Goal: Task Accomplishment & Management: Manage account settings

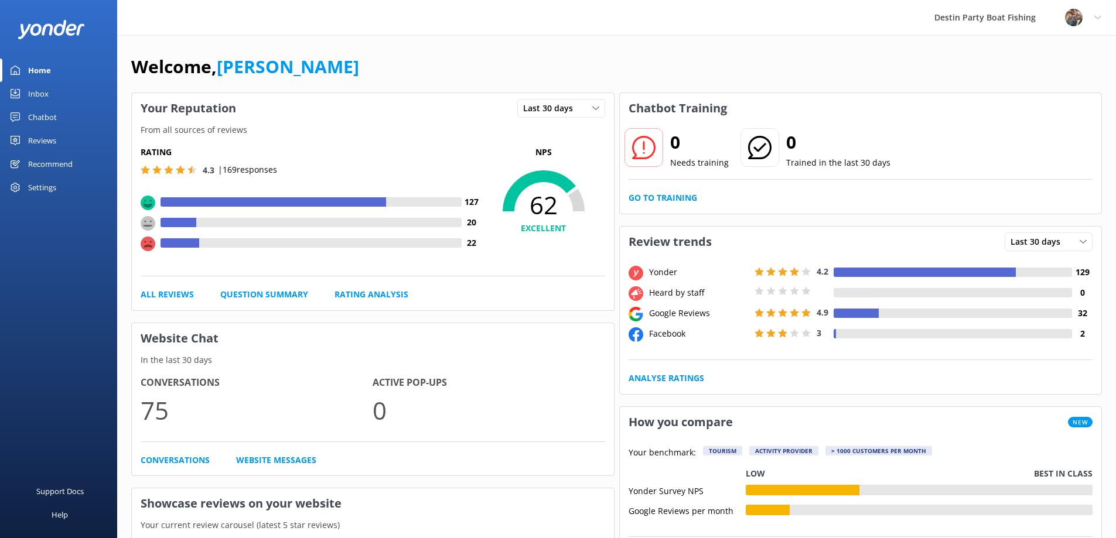
click at [43, 93] on div "Inbox" at bounding box center [38, 93] width 21 height 23
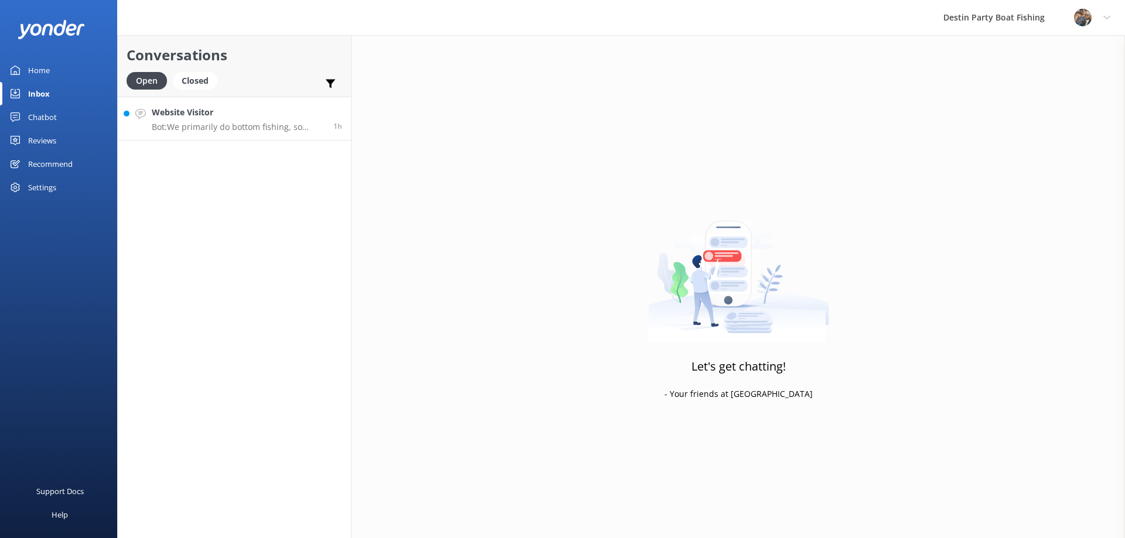
click at [198, 128] on p "Bot: We primarily do bottom fishing, so common catches include snapper, grouper…" at bounding box center [238, 127] width 173 height 11
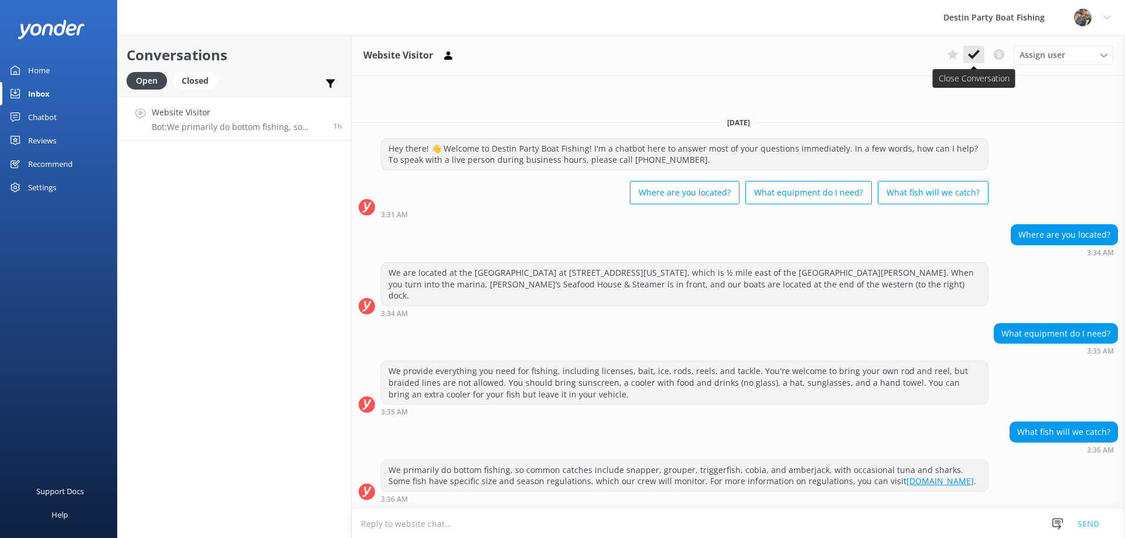
click at [974, 59] on icon at bounding box center [974, 55] width 12 height 12
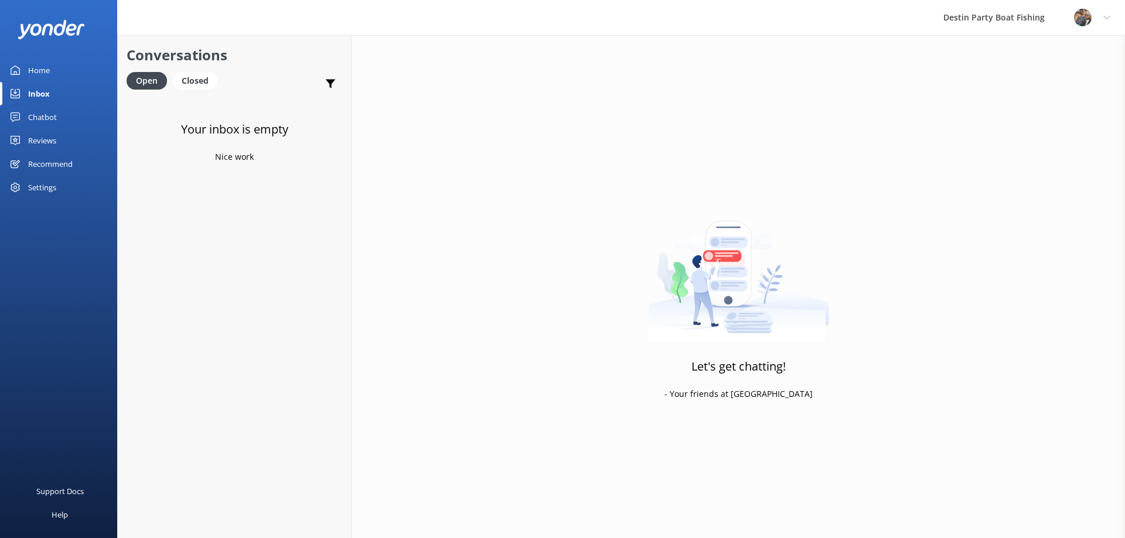
click at [52, 149] on div "Reviews" at bounding box center [42, 140] width 28 height 23
